Goal: Task Accomplishment & Management: Manage account settings

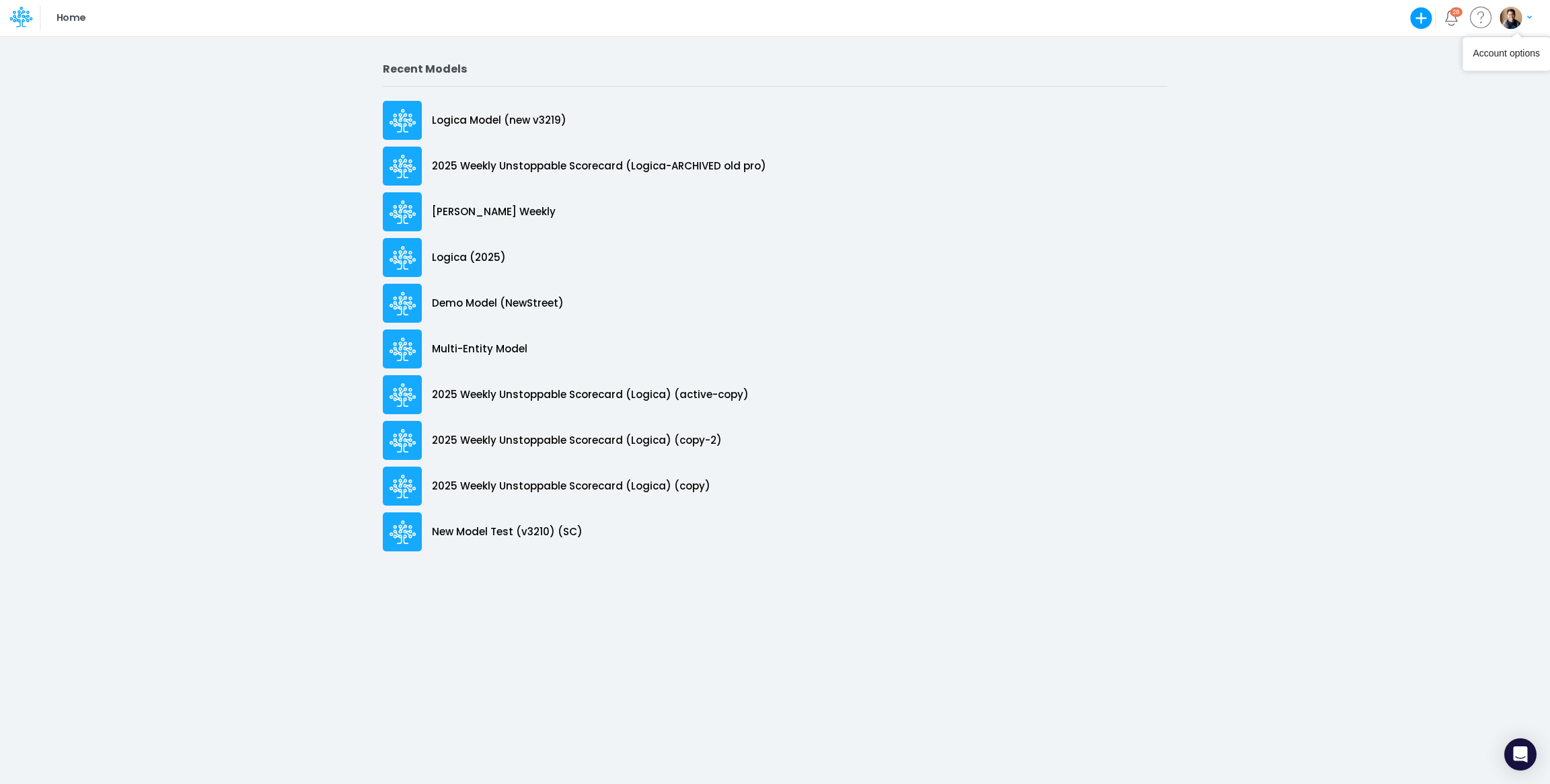
click at [1519, 20] on img "button" at bounding box center [1510, 18] width 22 height 22
click at [1496, 59] on div "Account options" at bounding box center [1505, 53] width 67 height 13
click at [1503, 21] on img "button" at bounding box center [1510, 18] width 22 height 22
click at [1427, 44] on button "My profile settings" at bounding box center [1460, 48] width 144 height 21
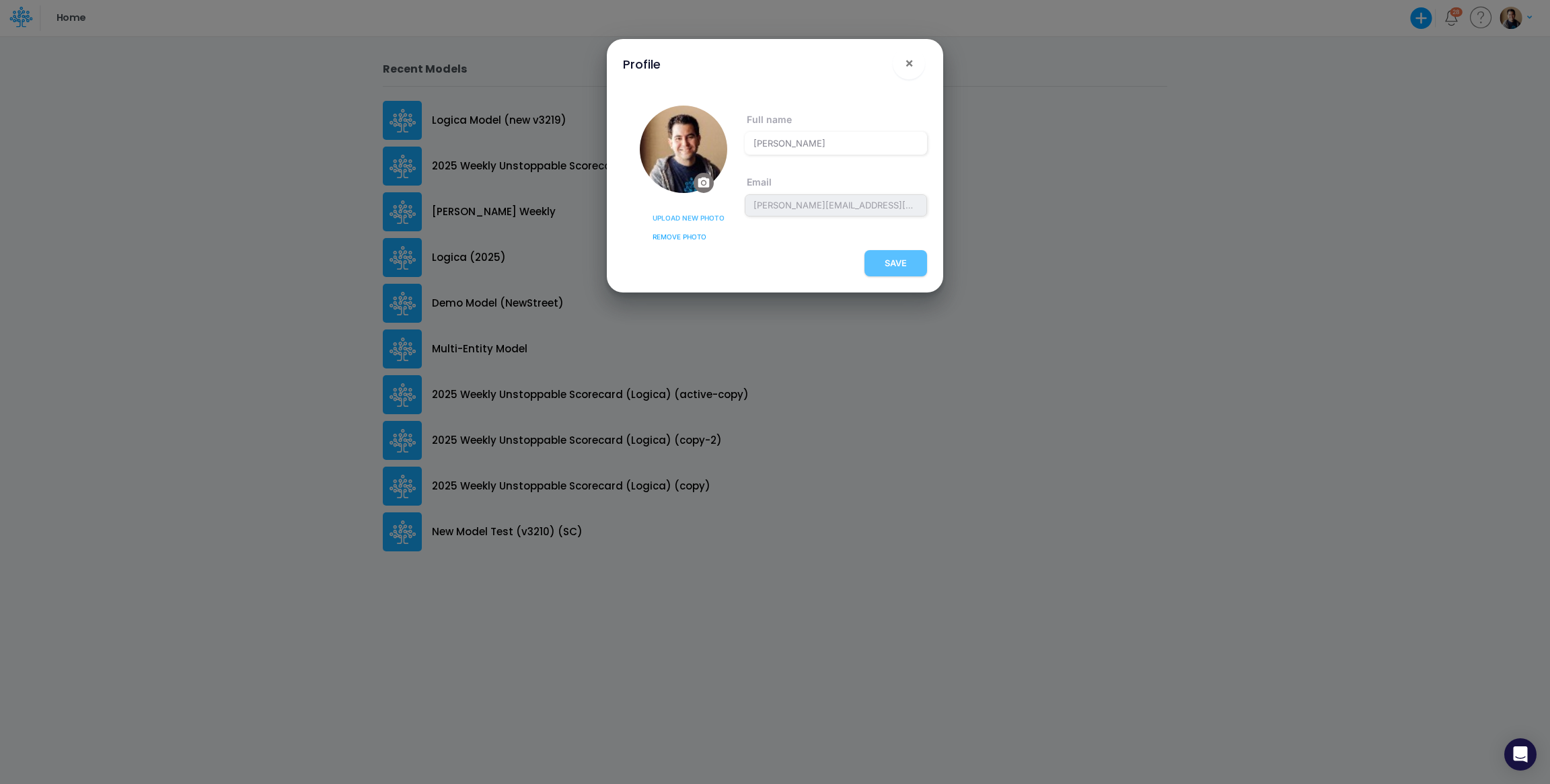
click at [259, 38] on div "Profile ! × PROFILE NOTIFICATIONS ACCOUNT SETTINGS Upload new photo Remove phot…" at bounding box center [775, 392] width 1550 height 784
